Goal: Transaction & Acquisition: Purchase product/service

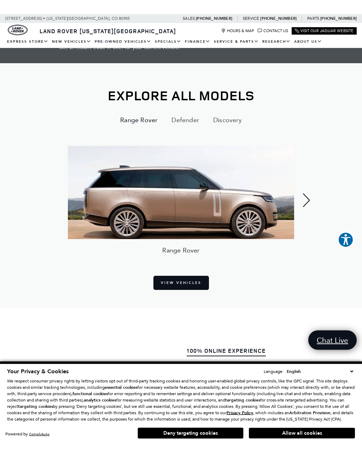
scroll to position [404, 0]
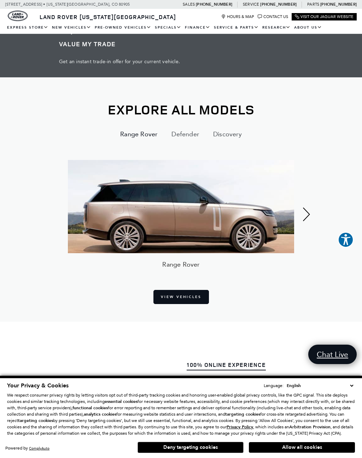
click at [191, 126] on button "Defender" at bounding box center [185, 134] width 42 height 17
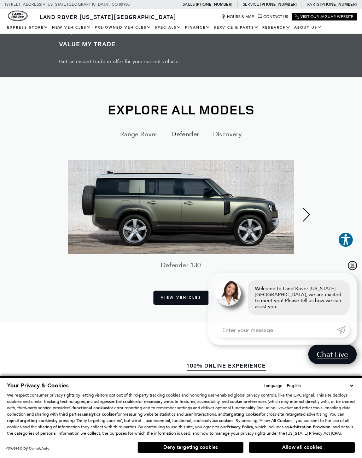
click at [348, 267] on link "✕" at bounding box center [352, 265] width 8 height 8
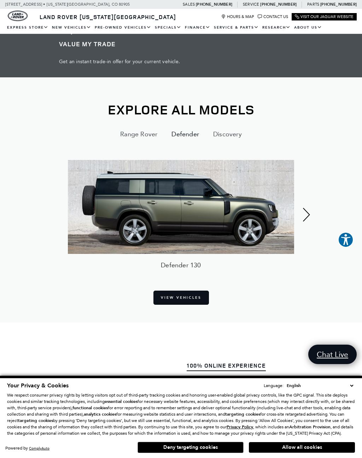
click at [194, 291] on link "View Vehicles" at bounding box center [180, 298] width 55 height 14
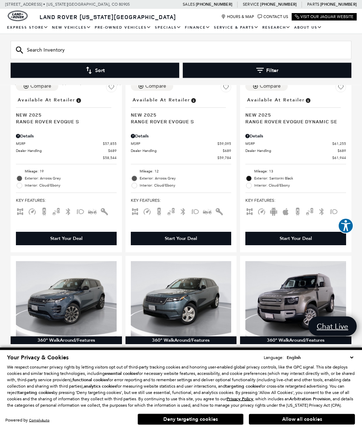
scroll to position [482, 0]
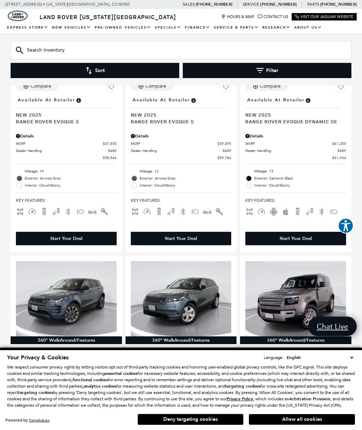
click at [309, 414] on button "Allow all cookies" at bounding box center [302, 419] width 106 height 11
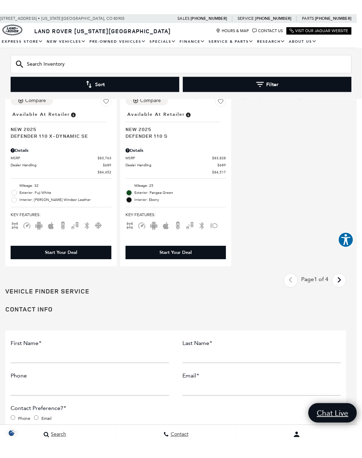
scroll to position [1804, 5]
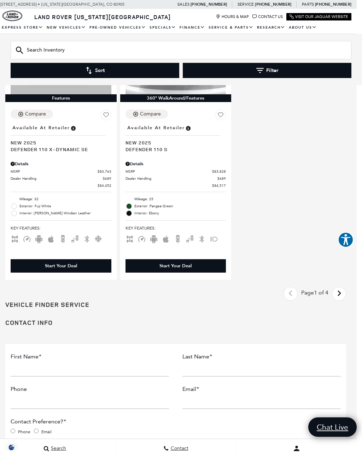
click at [339, 291] on icon "next page" at bounding box center [339, 293] width 5 height 11
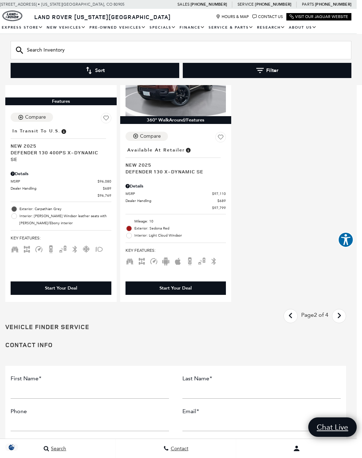
scroll to position [1762, 5]
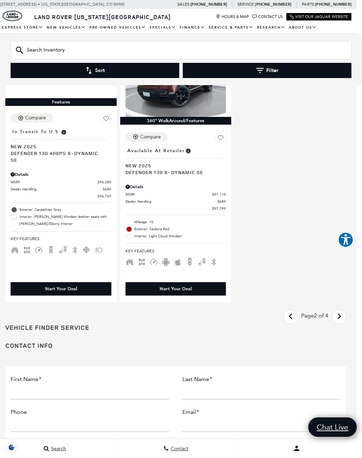
click at [339, 313] on icon "next page" at bounding box center [339, 316] width 5 height 11
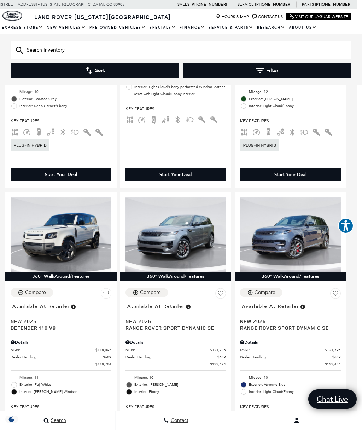
scroll to position [561, 5]
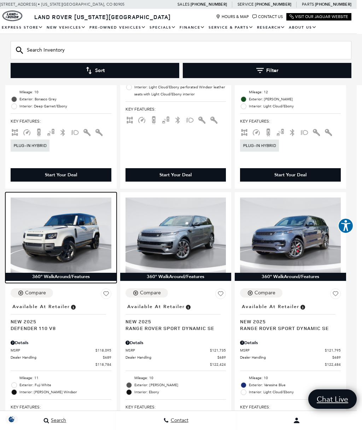
click at [70, 228] on img at bounding box center [61, 234] width 101 height 75
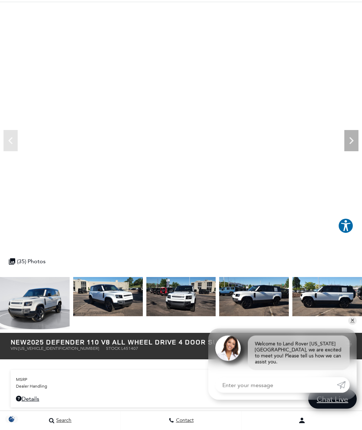
scroll to position [32, 0]
click at [351, 143] on icon "Next" at bounding box center [351, 140] width 4 height 7
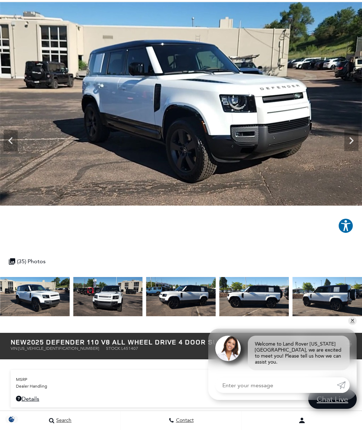
click at [349, 144] on icon "Next" at bounding box center [351, 141] width 14 height 14
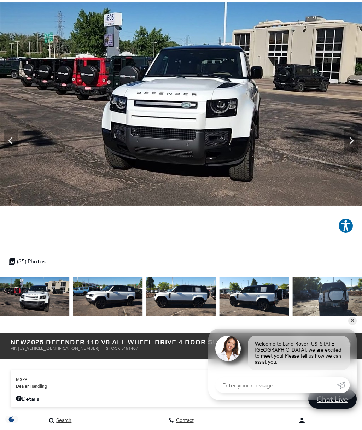
click at [356, 139] on icon "Next" at bounding box center [351, 141] width 14 height 14
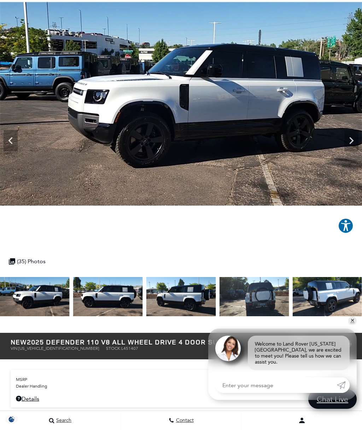
click at [353, 142] on icon "Next" at bounding box center [351, 141] width 14 height 14
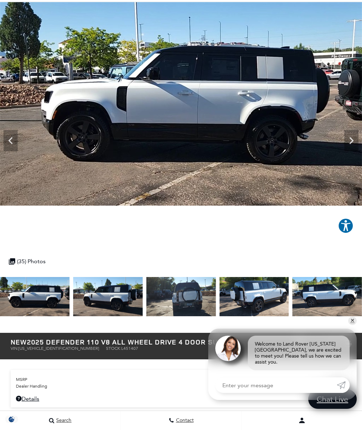
click at [354, 140] on icon "Next" at bounding box center [351, 141] width 14 height 14
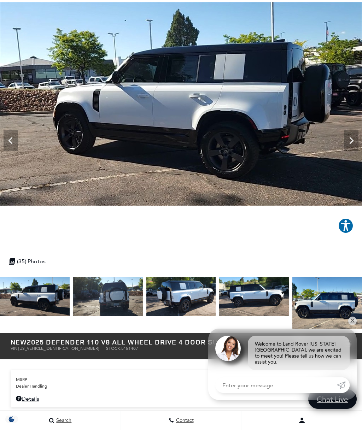
click at [352, 154] on img at bounding box center [181, 103] width 362 height 203
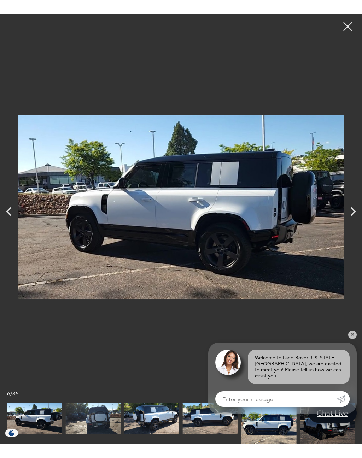
scroll to position [0, 0]
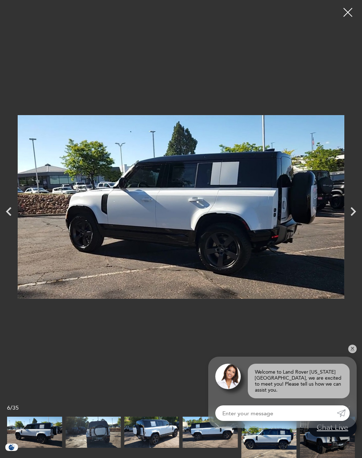
click at [334, 217] on img at bounding box center [181, 206] width 326 height 403
click at [349, 215] on icon "Next" at bounding box center [353, 212] width 18 height 18
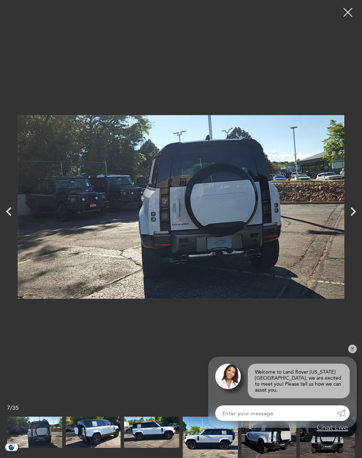
click at [351, 216] on icon "Next" at bounding box center [353, 212] width 18 height 18
click at [347, 217] on icon "Next" at bounding box center [353, 212] width 18 height 18
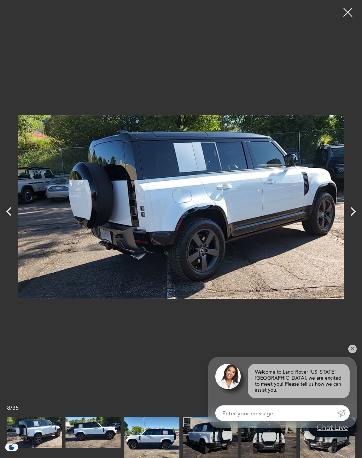
click at [336, 224] on img at bounding box center [181, 206] width 326 height 403
click at [345, 214] on icon "Next" at bounding box center [353, 212] width 18 height 18
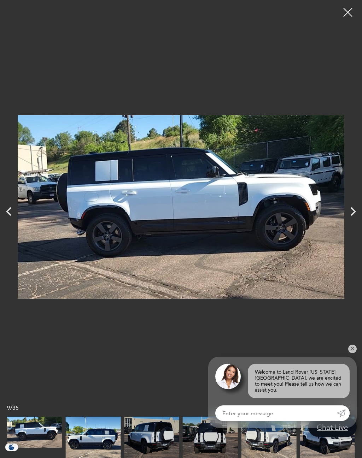
click at [348, 214] on icon "Next" at bounding box center [353, 212] width 18 height 18
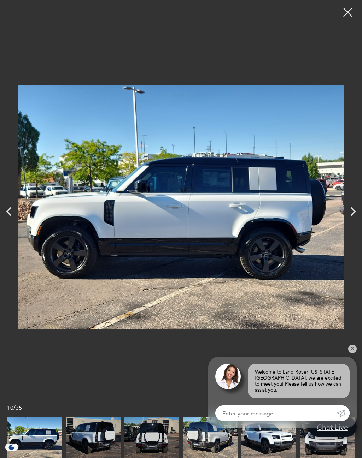
click at [342, 206] on img at bounding box center [181, 206] width 326 height 403
click at [351, 218] on icon "Next" at bounding box center [353, 212] width 18 height 18
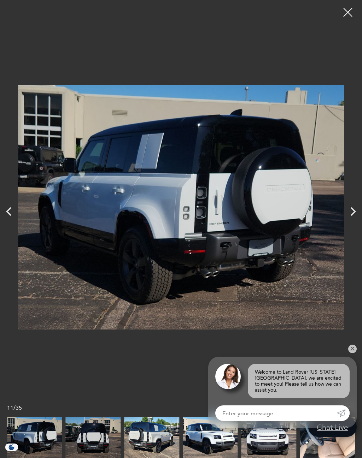
click at [339, 215] on img at bounding box center [181, 206] width 326 height 403
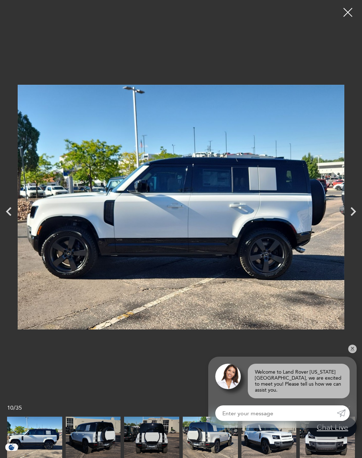
click at [338, 209] on img at bounding box center [181, 206] width 326 height 403
click at [344, 209] on icon "Next" at bounding box center [353, 212] width 18 height 18
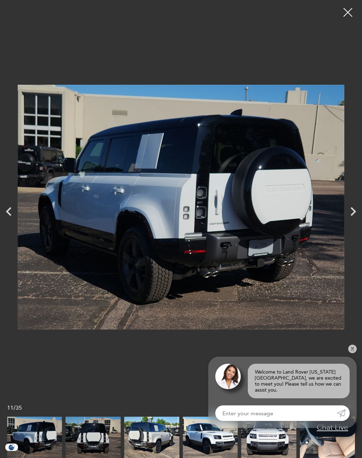
click at [346, 219] on icon "Next" at bounding box center [353, 212] width 18 height 18
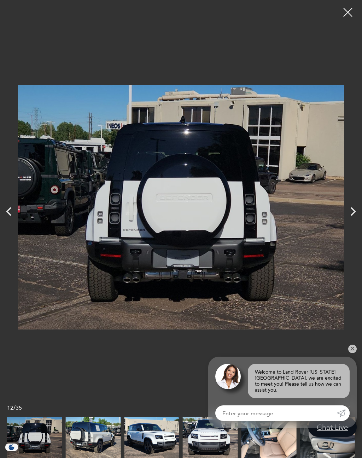
click at [331, 212] on img at bounding box center [181, 206] width 326 height 403
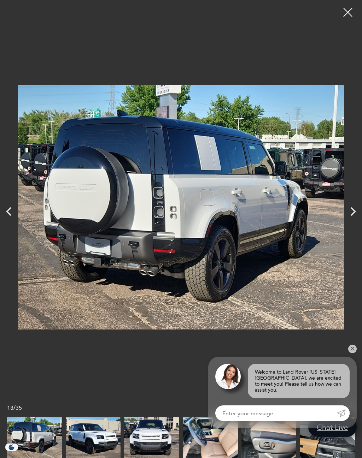
click at [340, 222] on img at bounding box center [181, 206] width 326 height 403
click at [334, 220] on img at bounding box center [181, 206] width 326 height 403
click at [338, 212] on img at bounding box center [181, 206] width 326 height 403
click at [340, 209] on img at bounding box center [181, 206] width 326 height 403
click at [352, 219] on icon "Next" at bounding box center [353, 212] width 18 height 18
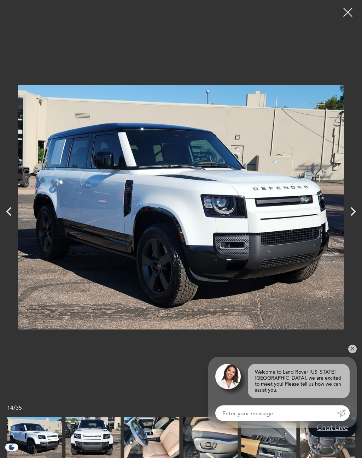
click at [343, 227] on img at bounding box center [181, 206] width 326 height 403
click at [347, 220] on icon "Next" at bounding box center [353, 212] width 18 height 18
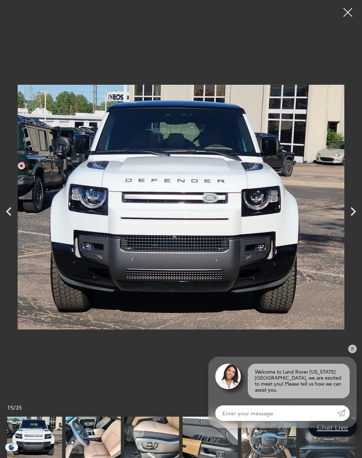
click at [349, 214] on icon "Next" at bounding box center [353, 212] width 18 height 18
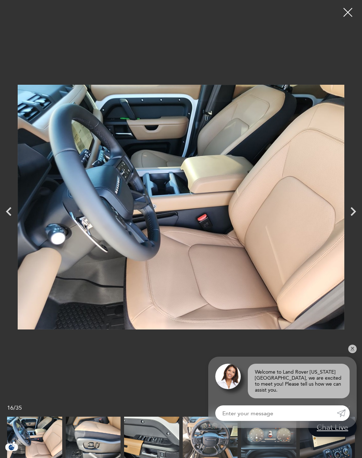
click at [353, 207] on icon "Next" at bounding box center [353, 212] width 18 height 18
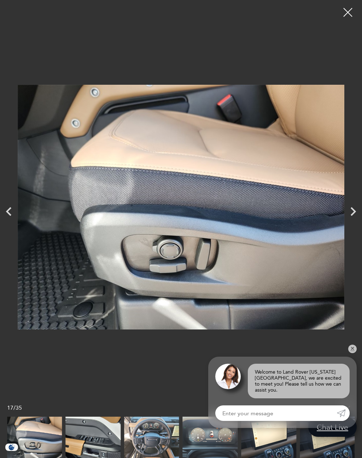
click at [358, 201] on div "Next" at bounding box center [353, 211] width 18 height 25
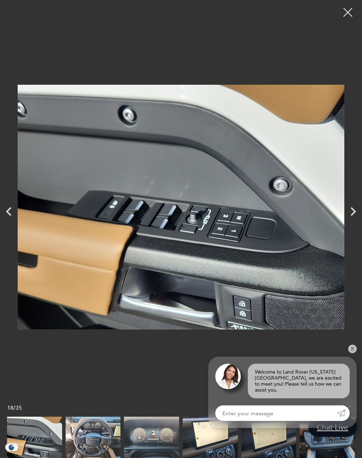
click at [351, 211] on icon "Next" at bounding box center [353, 212] width 18 height 18
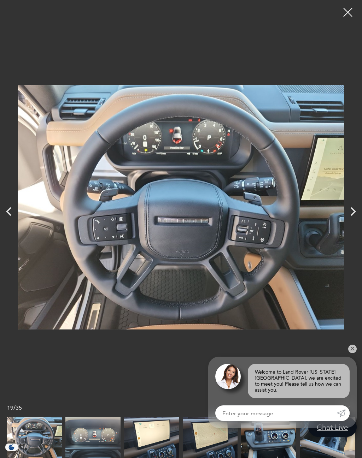
click at [353, 205] on icon "Next" at bounding box center [353, 212] width 18 height 18
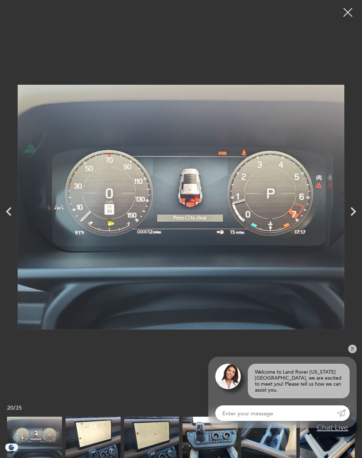
click at [355, 211] on icon "Next" at bounding box center [352, 211] width 5 height 9
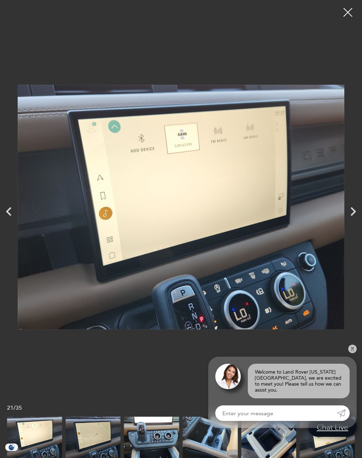
click at [353, 206] on icon "Next" at bounding box center [353, 212] width 18 height 18
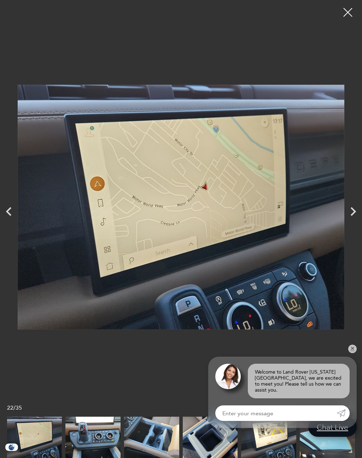
click at [361, 211] on icon "Next" at bounding box center [353, 212] width 18 height 18
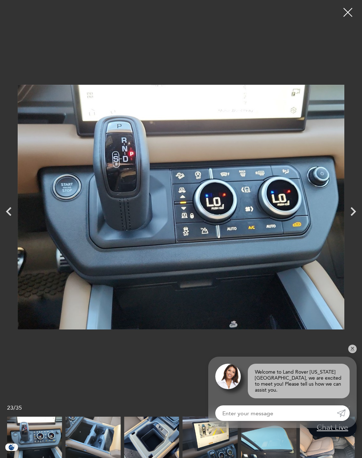
click at [346, 222] on div "Next" at bounding box center [353, 211] width 18 height 25
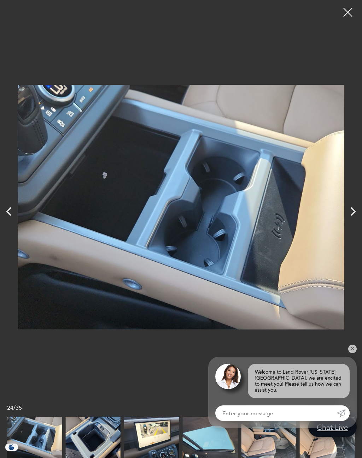
click at [347, 224] on div "Next" at bounding box center [353, 211] width 18 height 25
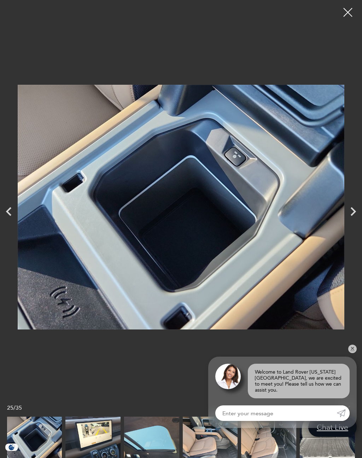
click at [342, 206] on img at bounding box center [181, 206] width 326 height 403
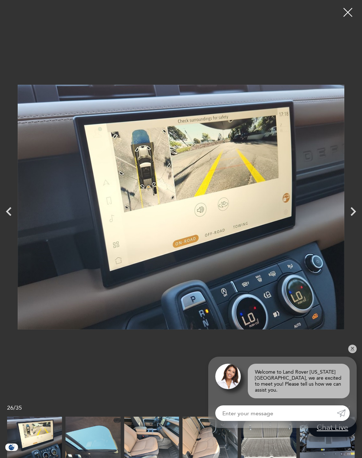
click at [355, 210] on icon "Next" at bounding box center [353, 212] width 18 height 18
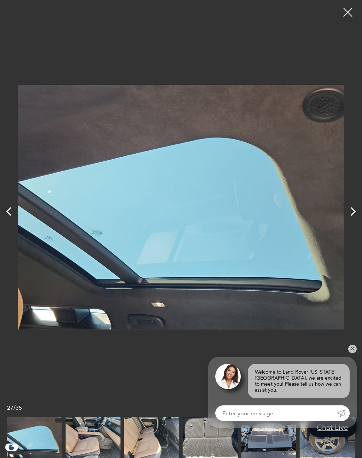
click at [359, 216] on icon "Next" at bounding box center [353, 212] width 18 height 18
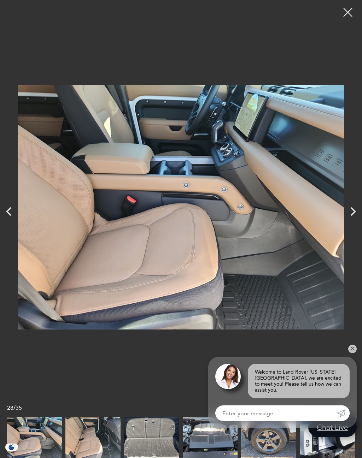
click at [351, 213] on icon "Next" at bounding box center [353, 212] width 18 height 18
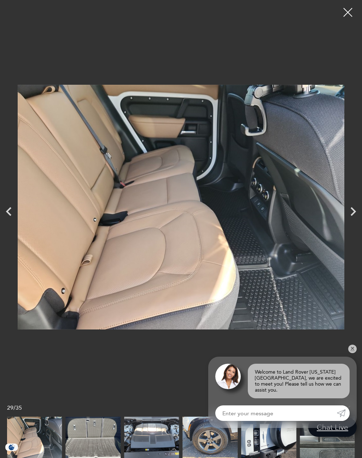
click at [347, 208] on icon "Next" at bounding box center [353, 212] width 18 height 18
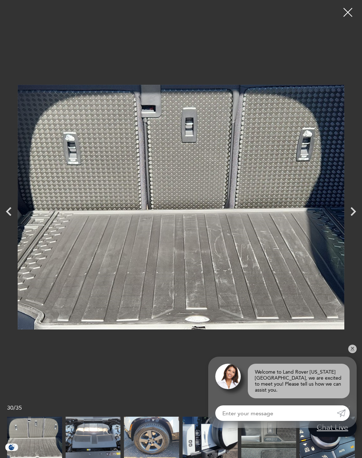
click at [356, 213] on icon "Next" at bounding box center [353, 212] width 18 height 18
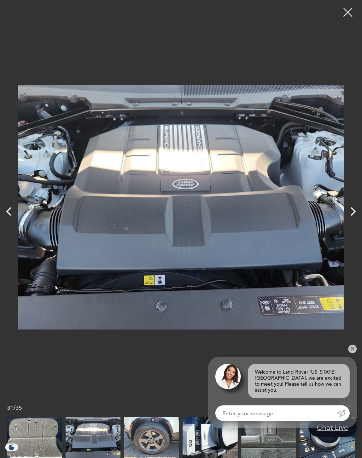
click at [351, 207] on icon "Next" at bounding box center [353, 212] width 18 height 18
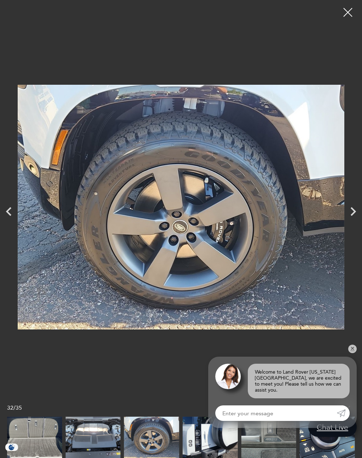
click at [352, 208] on icon "Next" at bounding box center [352, 211] width 5 height 9
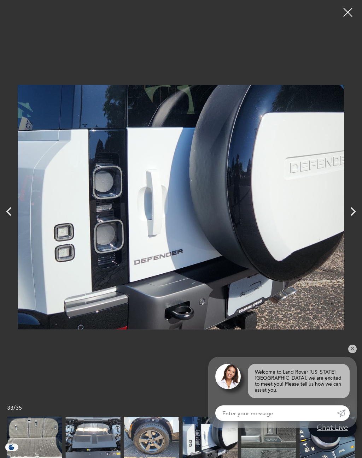
click at [357, 211] on icon "Next" at bounding box center [353, 212] width 18 height 18
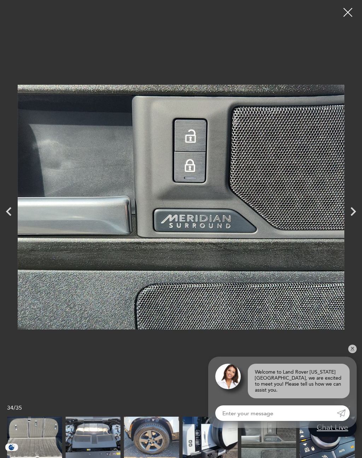
click at [360, 209] on icon "Next" at bounding box center [353, 212] width 18 height 18
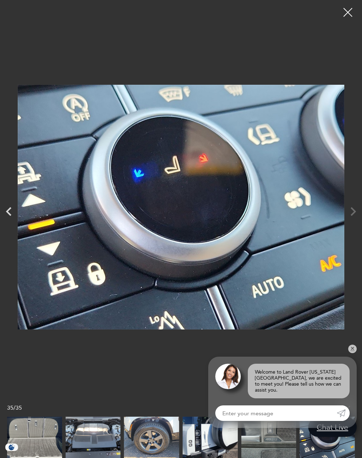
click at [351, 207] on div at bounding box center [181, 206] width 362 height 403
click at [350, 210] on div at bounding box center [181, 206] width 362 height 403
click at [355, 205] on div at bounding box center [181, 206] width 362 height 403
click at [360, 214] on div at bounding box center [181, 206] width 362 height 403
click at [343, 202] on img at bounding box center [181, 206] width 326 height 403
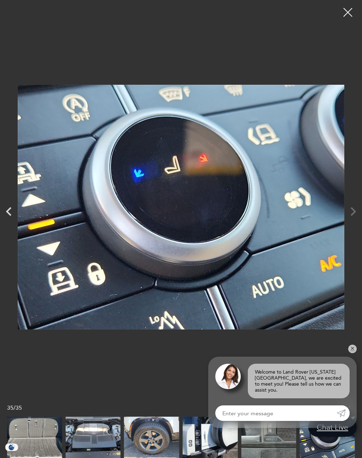
click at [343, 206] on img at bounding box center [181, 206] width 326 height 403
click at [353, 219] on div at bounding box center [181, 206] width 362 height 403
click at [353, 218] on div at bounding box center [181, 206] width 362 height 403
click at [349, 207] on div at bounding box center [181, 206] width 362 height 403
click at [353, 206] on div at bounding box center [181, 206] width 362 height 403
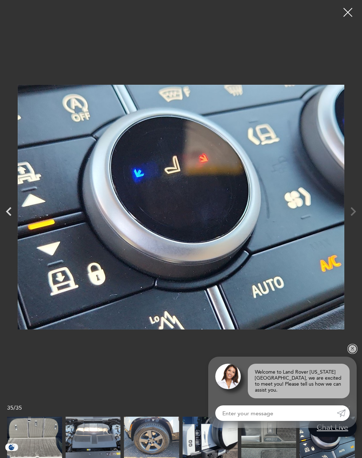
click at [352, 349] on link "✕" at bounding box center [352, 349] width 8 height 8
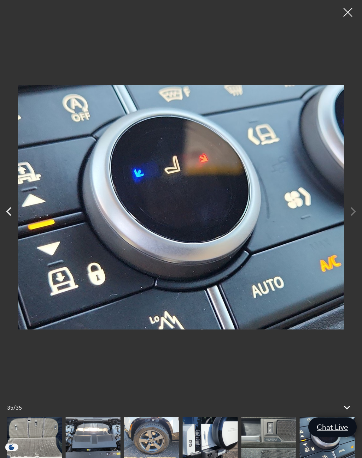
click at [349, 12] on div at bounding box center [348, 13] width 18 height 18
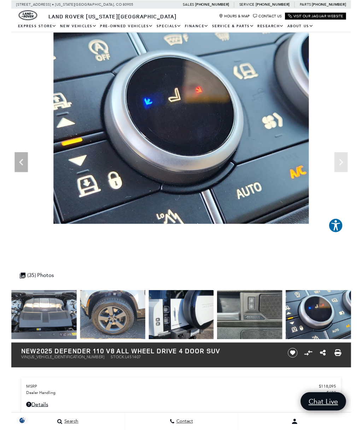
scroll to position [28, 0]
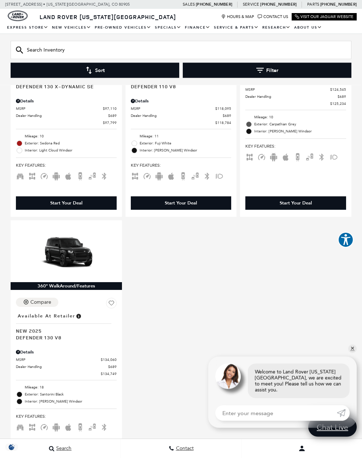
scroll to position [1636, 0]
click at [354, 349] on link "✕" at bounding box center [352, 349] width 8 height 8
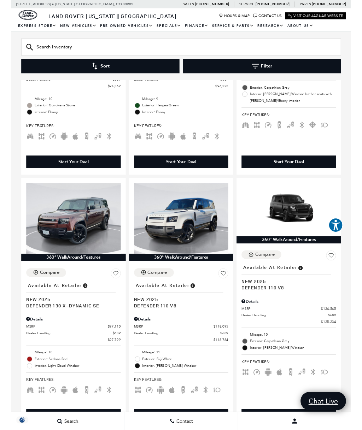
scroll to position [1424, 0]
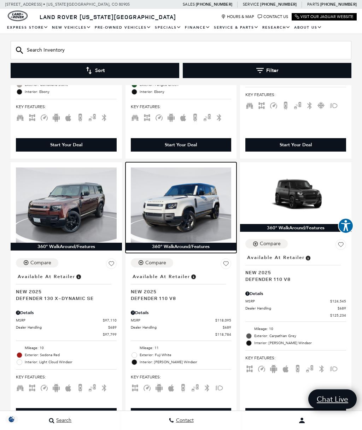
click at [199, 189] on img at bounding box center [181, 204] width 101 height 75
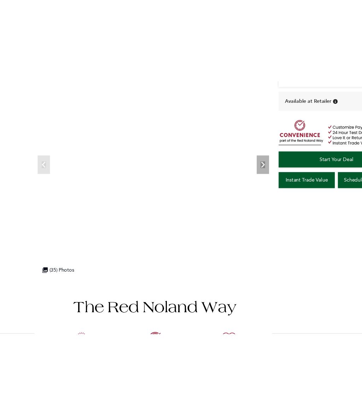
scroll to position [136, 0]
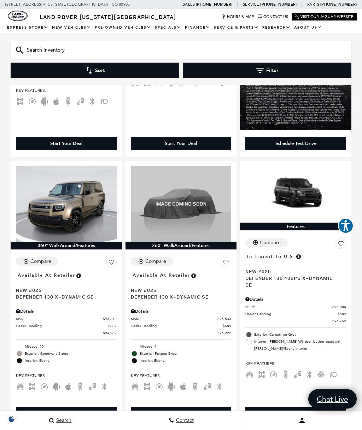
scroll to position [1155, 0]
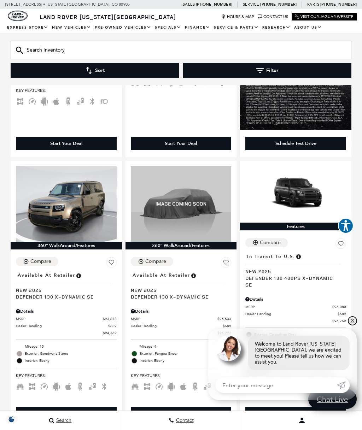
click at [353, 321] on link "✕" at bounding box center [352, 320] width 8 height 8
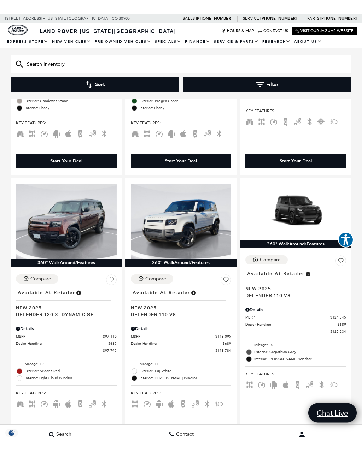
scroll to position [1394, 0]
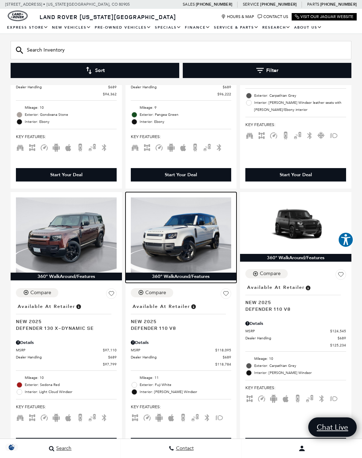
click at [181, 211] on img at bounding box center [181, 234] width 101 height 75
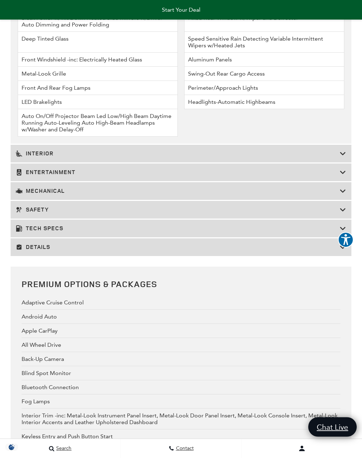
scroll to position [1622, 0]
click at [184, 176] on h3 "Entertainment" at bounding box center [178, 172] width 324 height 7
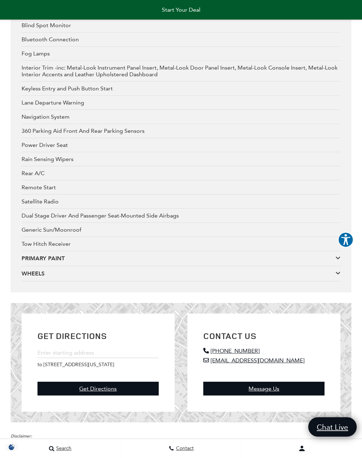
scroll to position [1844, 0]
click at [148, 262] on div "PRIMARY PAINT" at bounding box center [179, 259] width 314 height 8
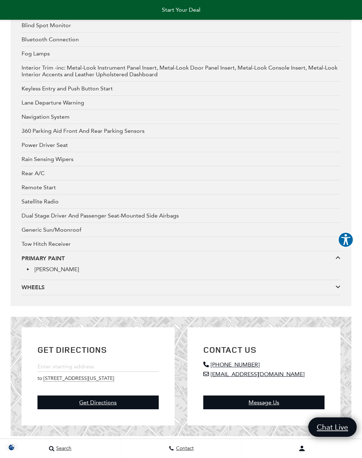
click at [141, 291] on div "WHEELS" at bounding box center [179, 288] width 314 height 8
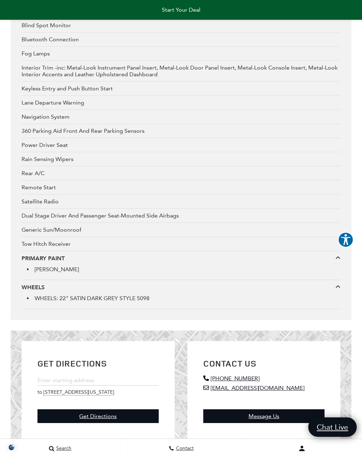
click at [141, 291] on div "WHEELS" at bounding box center [179, 288] width 314 height 8
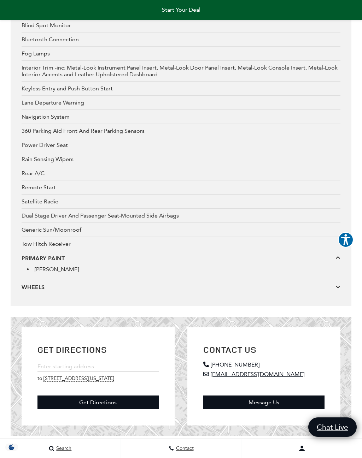
click at [145, 262] on div "PRIMARY PAINT" at bounding box center [179, 259] width 314 height 8
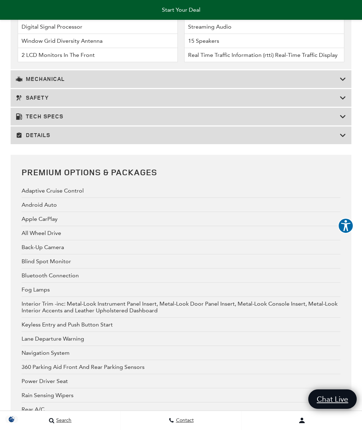
scroll to position [1607, 0]
click at [343, 139] on icon at bounding box center [342, 135] width 6 height 7
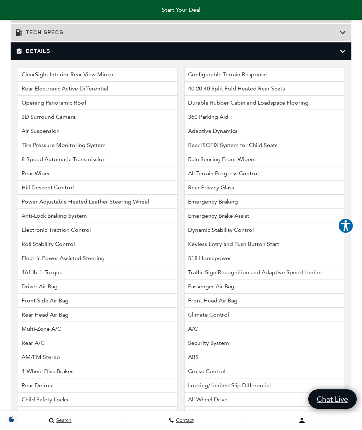
click at [344, 55] on icon at bounding box center [342, 51] width 6 height 7
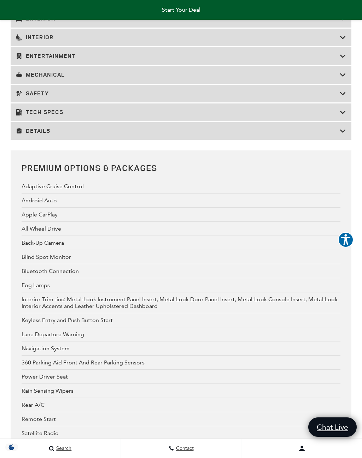
scroll to position [1539, 0]
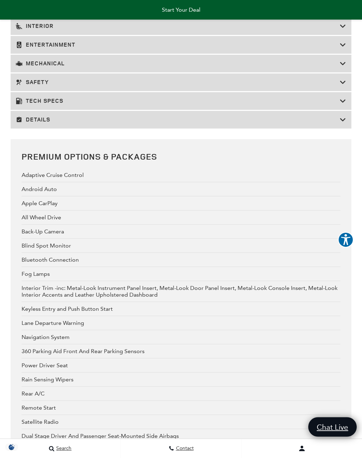
click at [286, 110] on div "Tech Specs" at bounding box center [181, 102] width 340 height 18
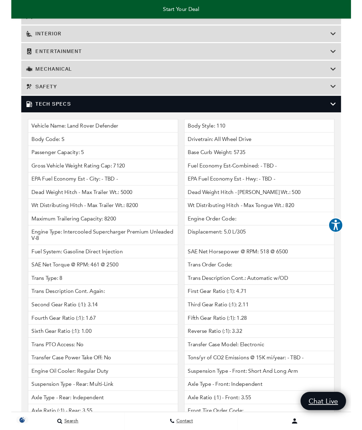
scroll to position [1557, 0]
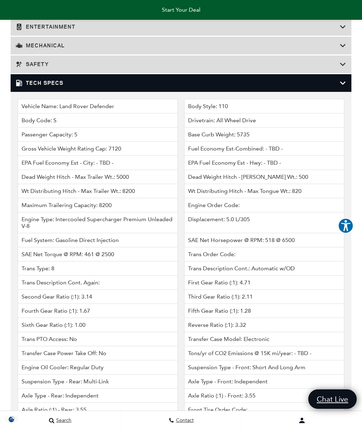
click at [343, 87] on icon at bounding box center [342, 82] width 6 height 7
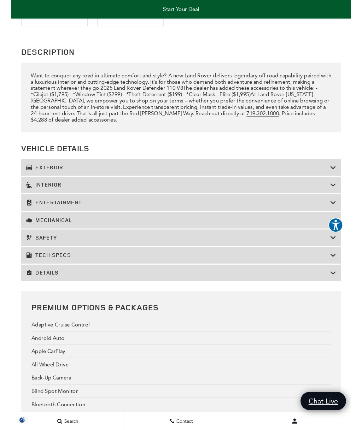
scroll to position [1396, 0]
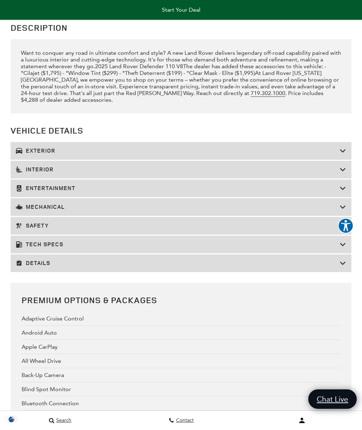
click at [195, 248] on h3 "Tech Specs" at bounding box center [178, 244] width 324 height 7
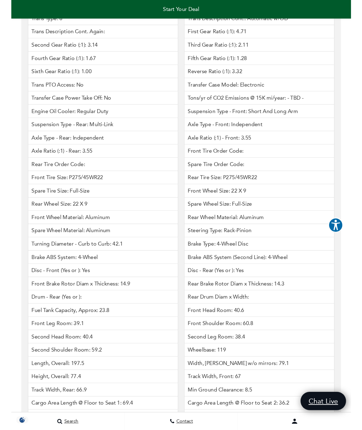
scroll to position [1834, 0]
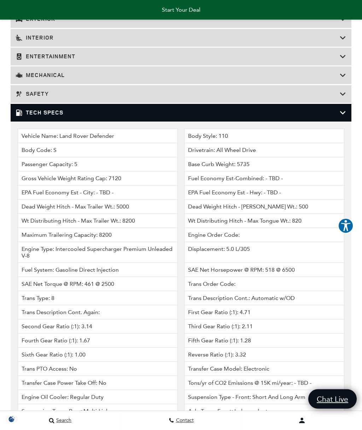
click at [342, 117] on icon at bounding box center [342, 112] width 6 height 7
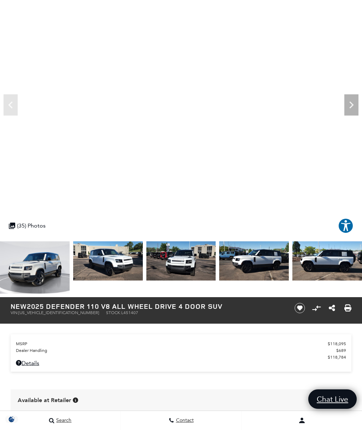
scroll to position [67, 0]
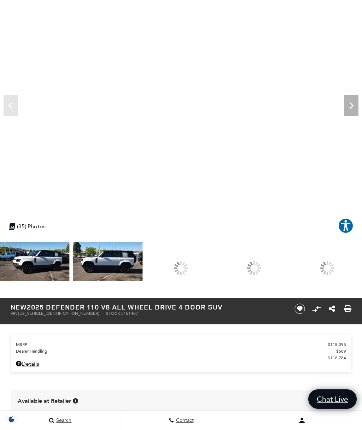
click at [188, 265] on div at bounding box center [180, 268] width 15 height 15
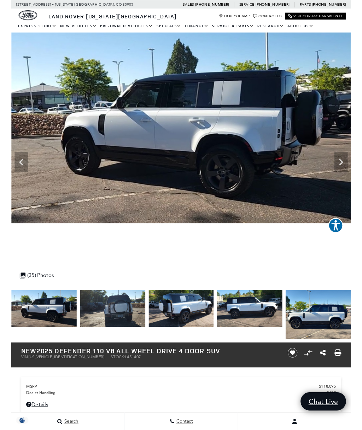
scroll to position [28, 0]
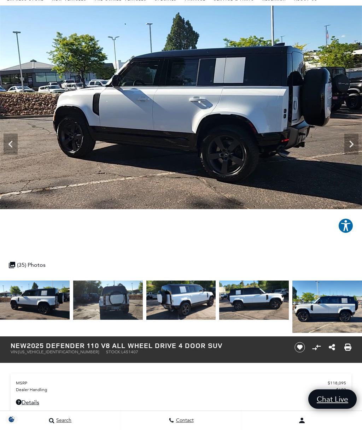
click at [354, 137] on icon "Next" at bounding box center [351, 144] width 14 height 14
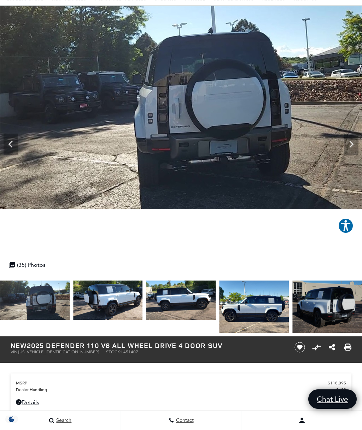
click at [351, 146] on icon "Next" at bounding box center [351, 144] width 4 height 7
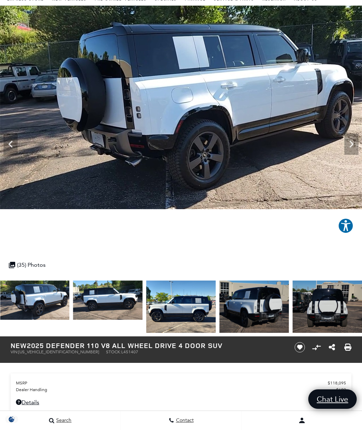
click at [351, 146] on icon "Next" at bounding box center [351, 144] width 14 height 14
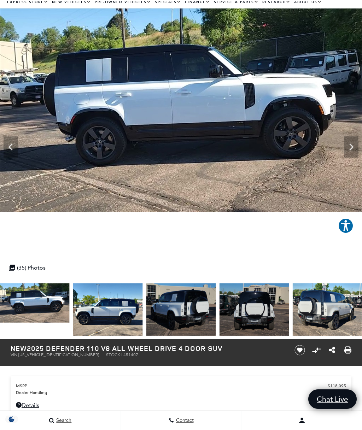
scroll to position [0, 0]
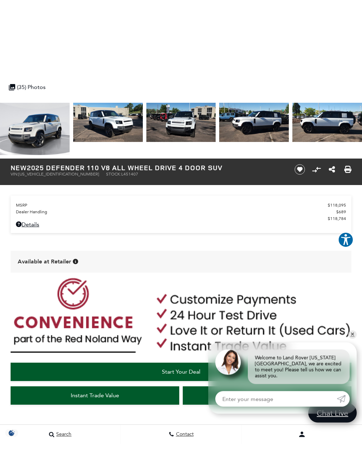
scroll to position [192, 0]
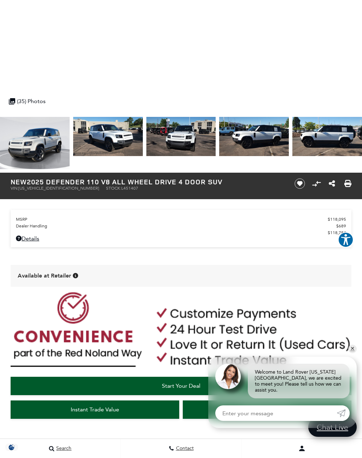
click at [357, 348] on div "Start Your Deal Instant Trade Value Schedule Test Drive" at bounding box center [181, 417] width 362 height 254
click at [354, 351] on link "✕" at bounding box center [352, 349] width 8 height 8
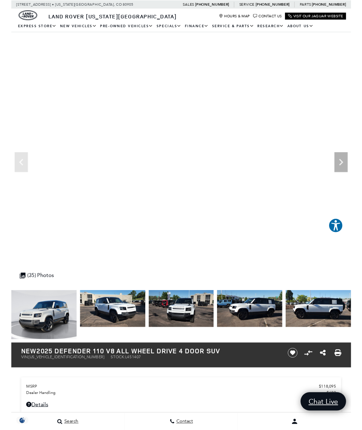
scroll to position [28, 0]
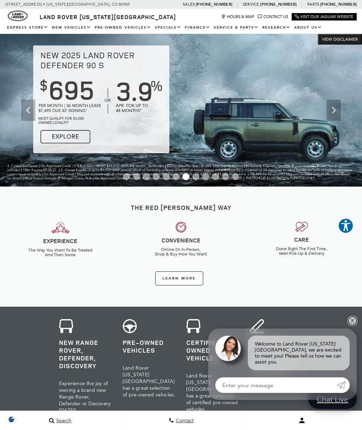
click at [353, 320] on link "✕" at bounding box center [352, 320] width 8 height 8
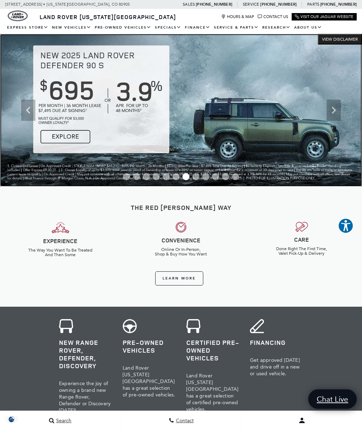
click at [237, 117] on img at bounding box center [181, 110] width 362 height 153
click at [248, 118] on img at bounding box center [181, 110] width 362 height 153
click at [63, 144] on img at bounding box center [181, 110] width 362 height 153
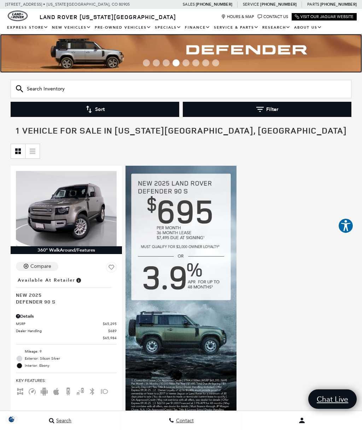
click at [116, 54] on img at bounding box center [181, 53] width 362 height 39
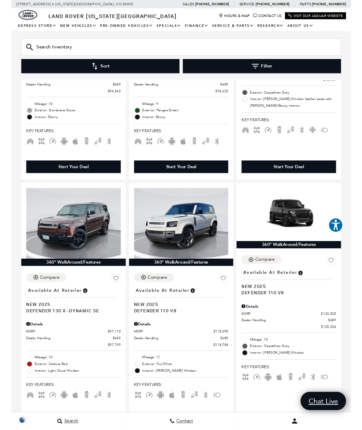
scroll to position [1419, 0]
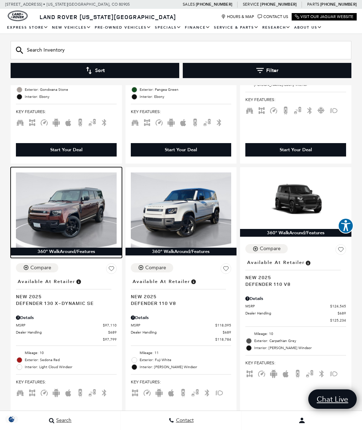
click at [77, 193] on img at bounding box center [66, 209] width 101 height 75
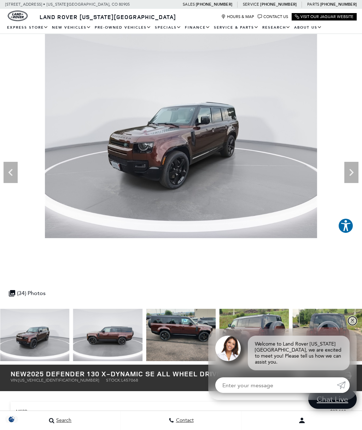
click at [353, 325] on link "✕" at bounding box center [352, 320] width 8 height 8
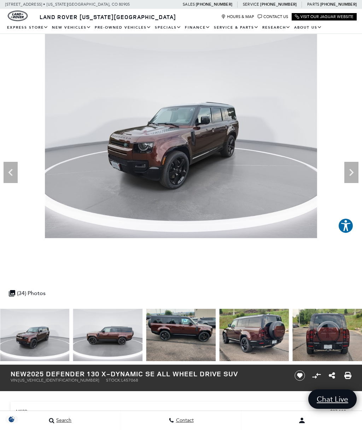
click at [353, 175] on icon "Next" at bounding box center [351, 172] width 14 height 14
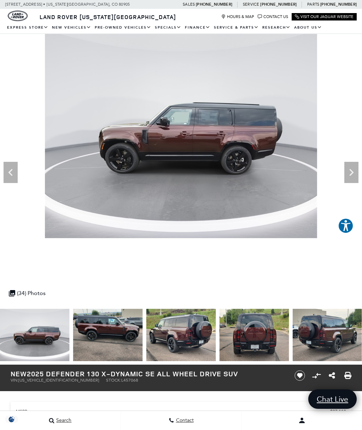
click at [351, 175] on icon "Next" at bounding box center [351, 172] width 14 height 14
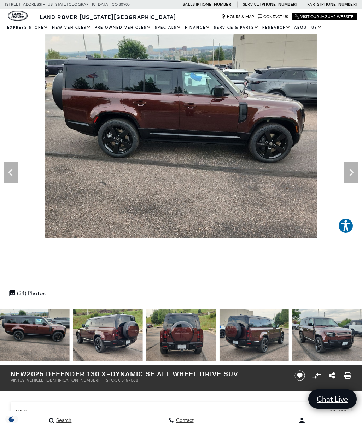
click at [353, 174] on icon "Next" at bounding box center [351, 172] width 14 height 14
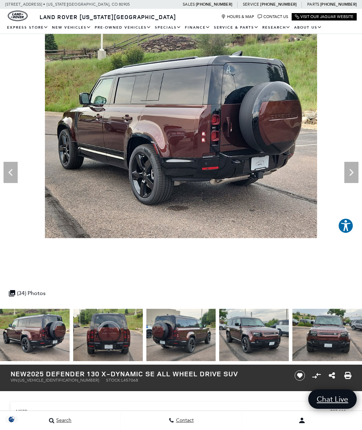
click at [353, 173] on icon "Next" at bounding box center [351, 172] width 4 height 7
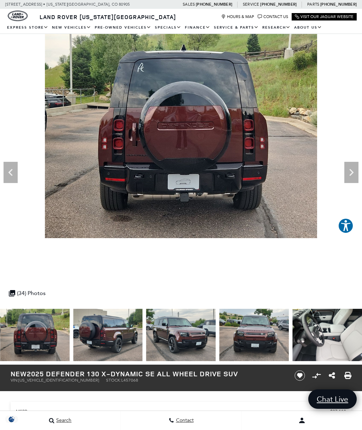
click at [351, 175] on icon "Next" at bounding box center [351, 172] width 14 height 14
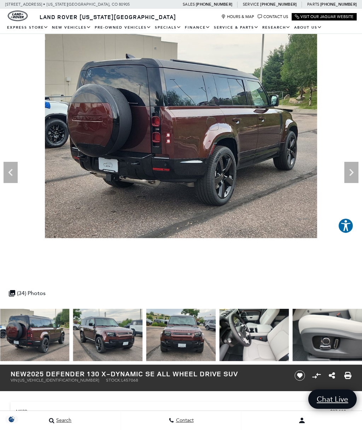
click at [353, 171] on icon "Next" at bounding box center [351, 172] width 14 height 14
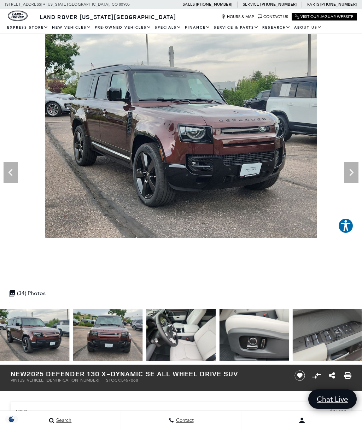
click at [353, 173] on icon "Next" at bounding box center [351, 172] width 14 height 14
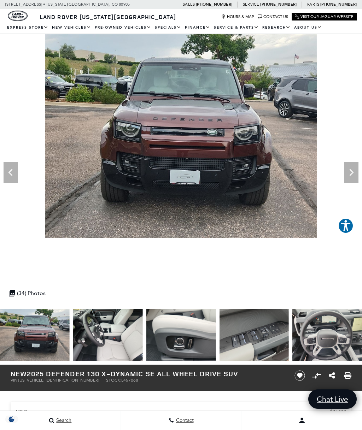
click at [353, 174] on icon "Next" at bounding box center [351, 172] width 14 height 14
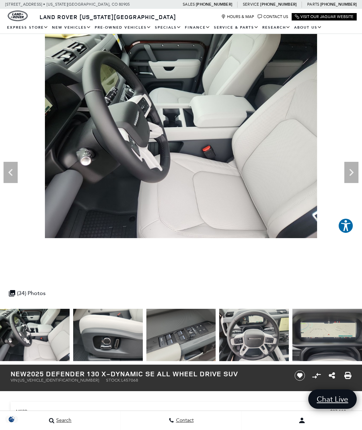
click at [353, 175] on icon "Next" at bounding box center [351, 172] width 14 height 14
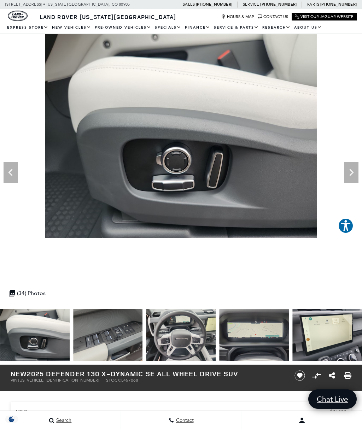
click at [353, 174] on icon "Next" at bounding box center [351, 172] width 14 height 14
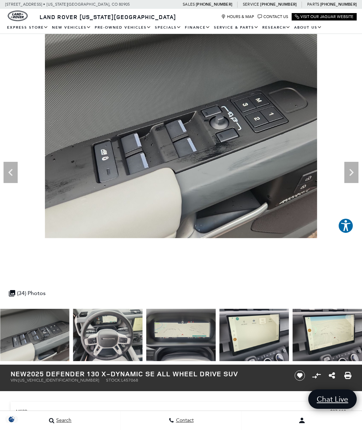
click at [353, 172] on icon "Next" at bounding box center [351, 172] width 4 height 7
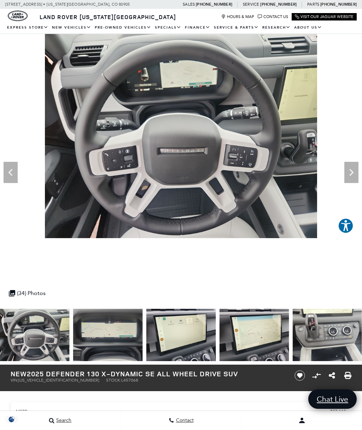
click at [353, 172] on icon "Next" at bounding box center [351, 172] width 4 height 7
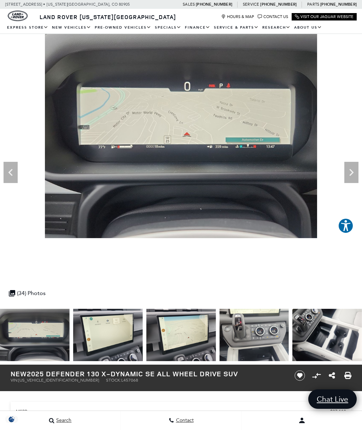
click at [352, 173] on icon "Next" at bounding box center [351, 172] width 4 height 7
